Goal: Transaction & Acquisition: Purchase product/service

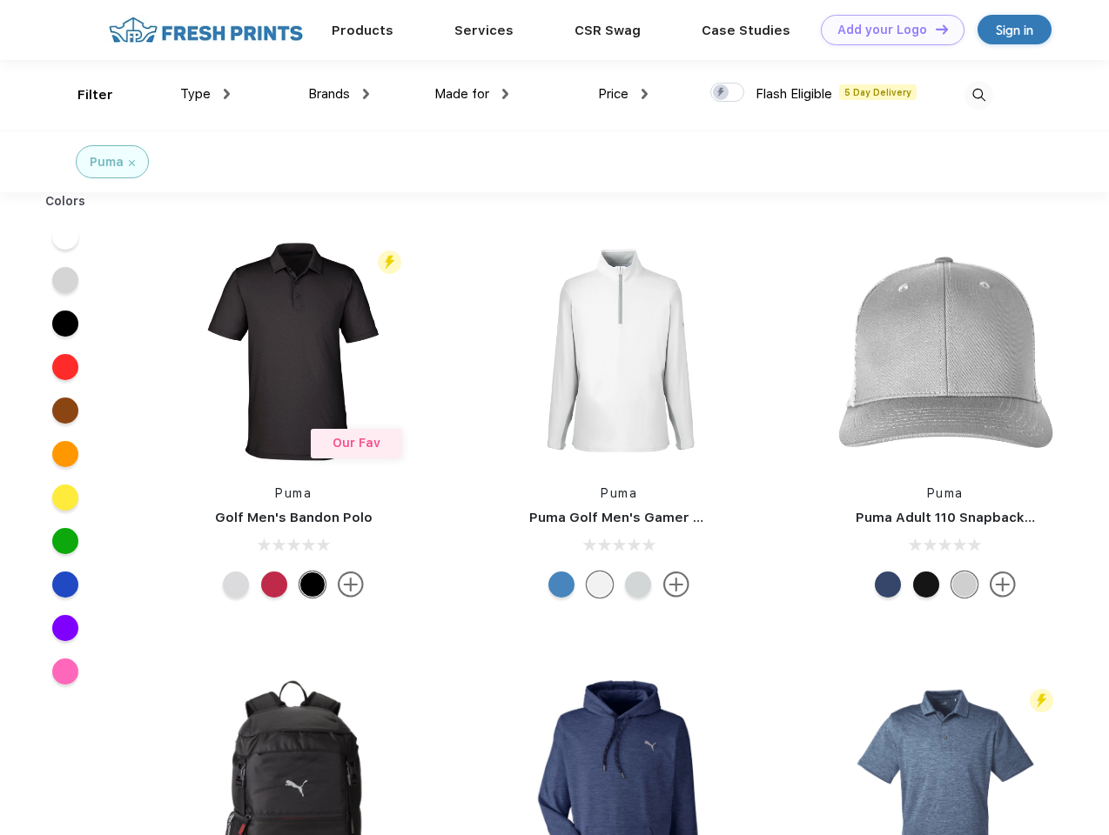
scroll to position [1, 0]
click at [886, 30] on link "Add your Logo Design Tool" at bounding box center [893, 30] width 144 height 30
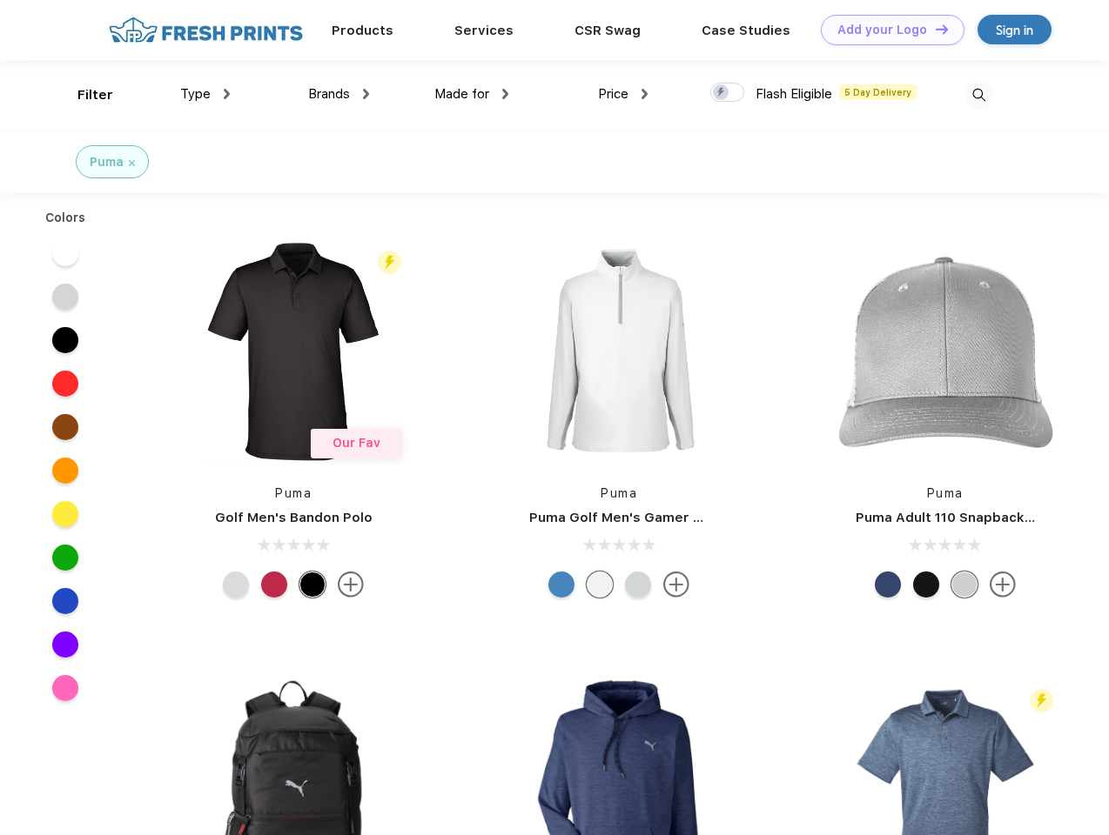
click at [0, 0] on div "Design Tool" at bounding box center [0, 0] width 0 height 0
click at [934, 29] on link "Add your Logo Design Tool" at bounding box center [893, 30] width 144 height 30
click at [84, 95] on div "Filter" at bounding box center [95, 95] width 36 height 20
click at [205, 94] on span "Type" at bounding box center [195, 94] width 30 height 16
click at [339, 94] on span "Brands" at bounding box center [329, 94] width 42 height 16
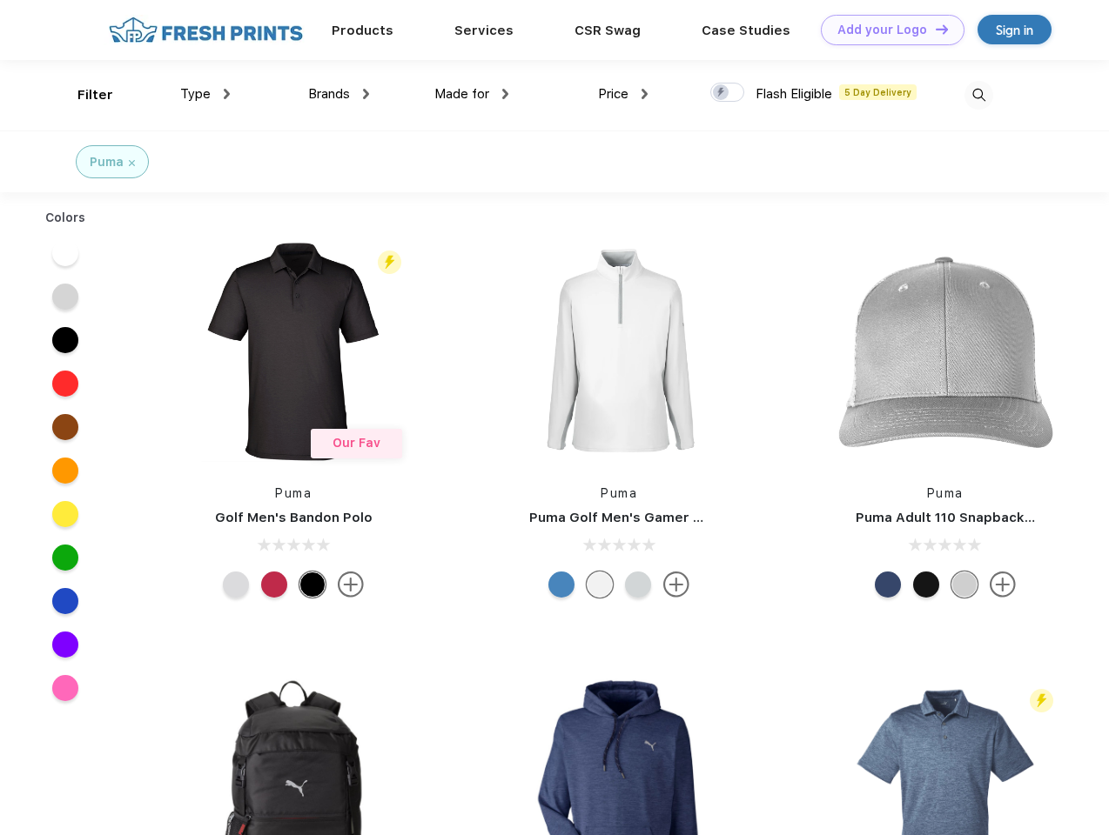
click at [472, 94] on span "Made for" at bounding box center [461, 94] width 55 height 16
click at [623, 94] on span "Price" at bounding box center [613, 94] width 30 height 16
click at [728, 93] on div at bounding box center [727, 92] width 34 height 19
click at [721, 93] on input "checkbox" at bounding box center [715, 87] width 11 height 11
click at [978, 95] on img at bounding box center [978, 95] width 29 height 29
